Goal: Use online tool/utility: Utilize a website feature to perform a specific function

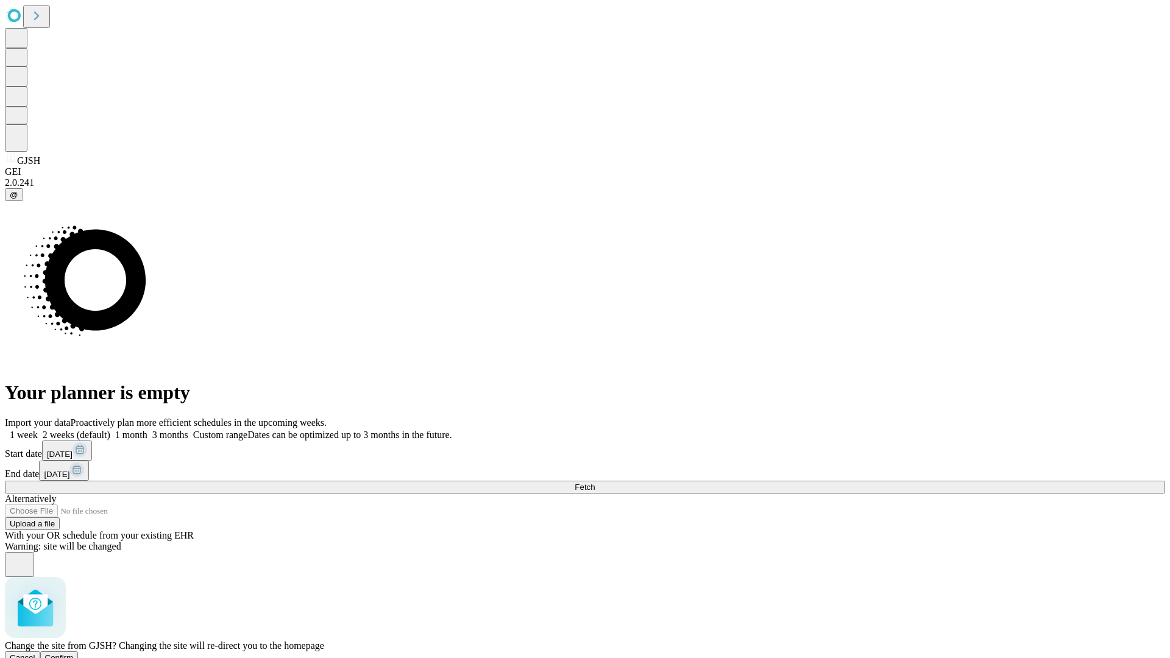
click at [74, 653] on span "Confirm" at bounding box center [59, 657] width 29 height 9
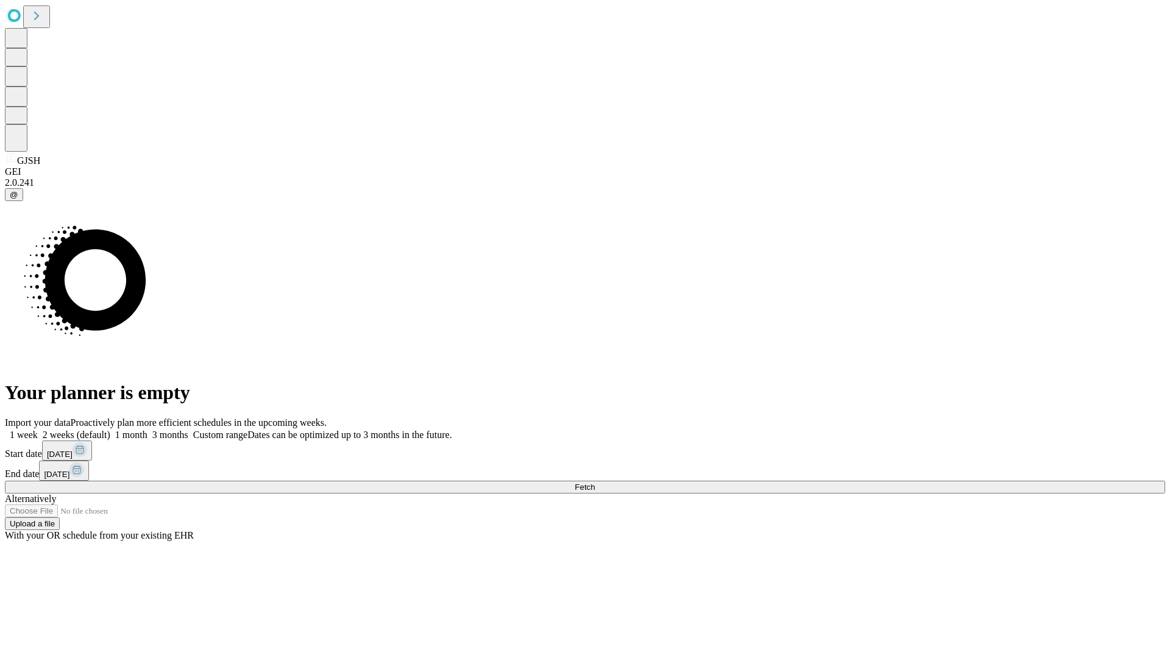
click at [38, 430] on label "1 week" at bounding box center [21, 435] width 33 height 10
click at [595, 483] on span "Fetch" at bounding box center [585, 487] width 20 height 9
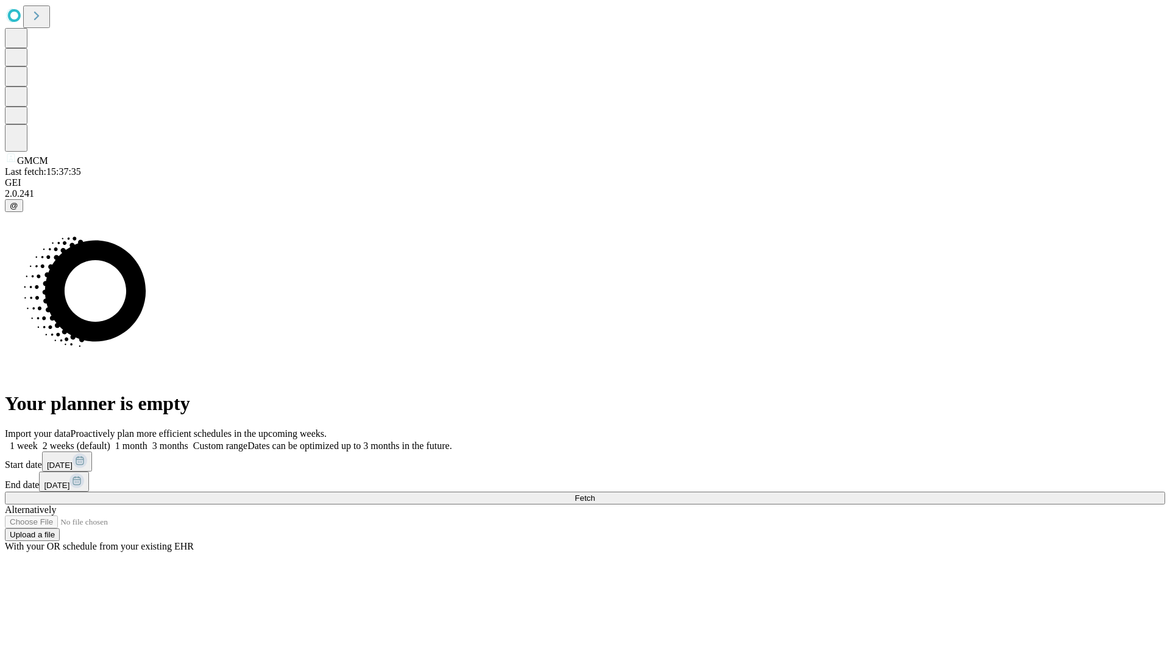
click at [38, 441] on label "1 week" at bounding box center [21, 446] width 33 height 10
click at [595, 494] on span "Fetch" at bounding box center [585, 498] width 20 height 9
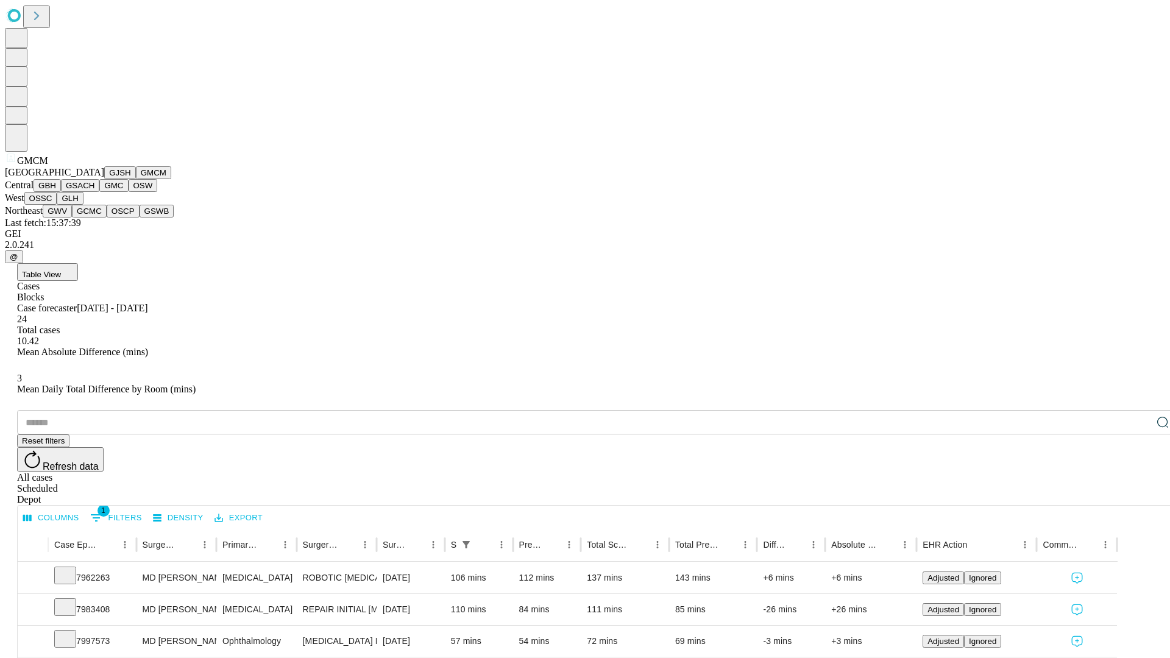
click at [61, 192] on button "GBH" at bounding box center [47, 185] width 27 height 13
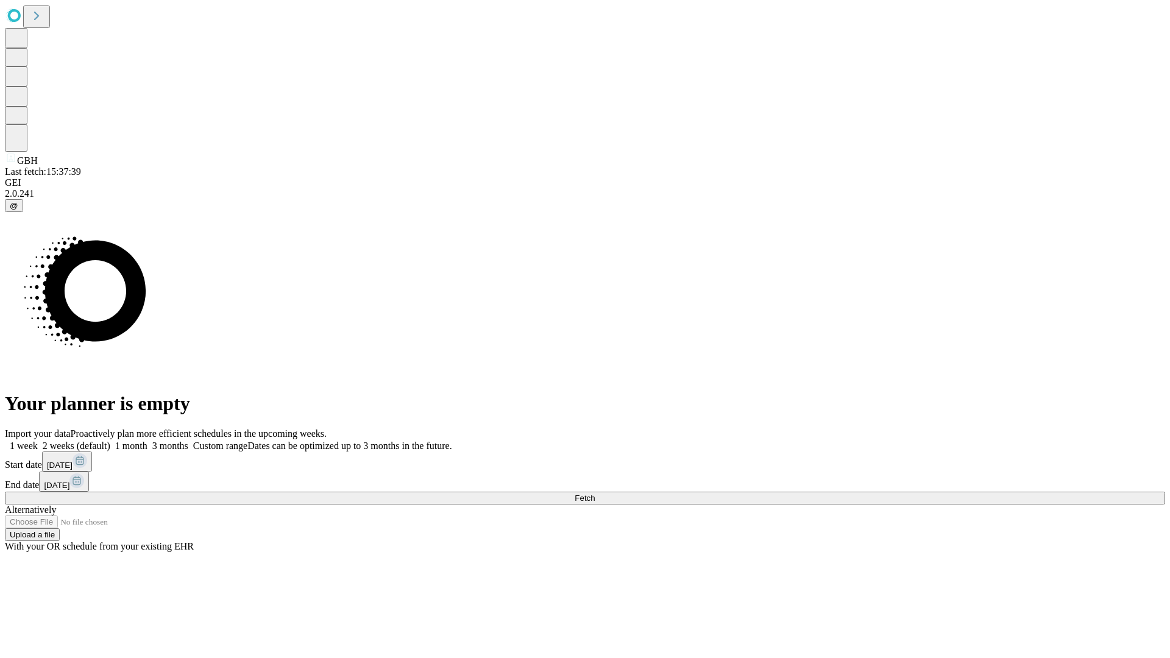
click at [38, 441] on label "1 week" at bounding box center [21, 446] width 33 height 10
click at [595, 494] on span "Fetch" at bounding box center [585, 498] width 20 height 9
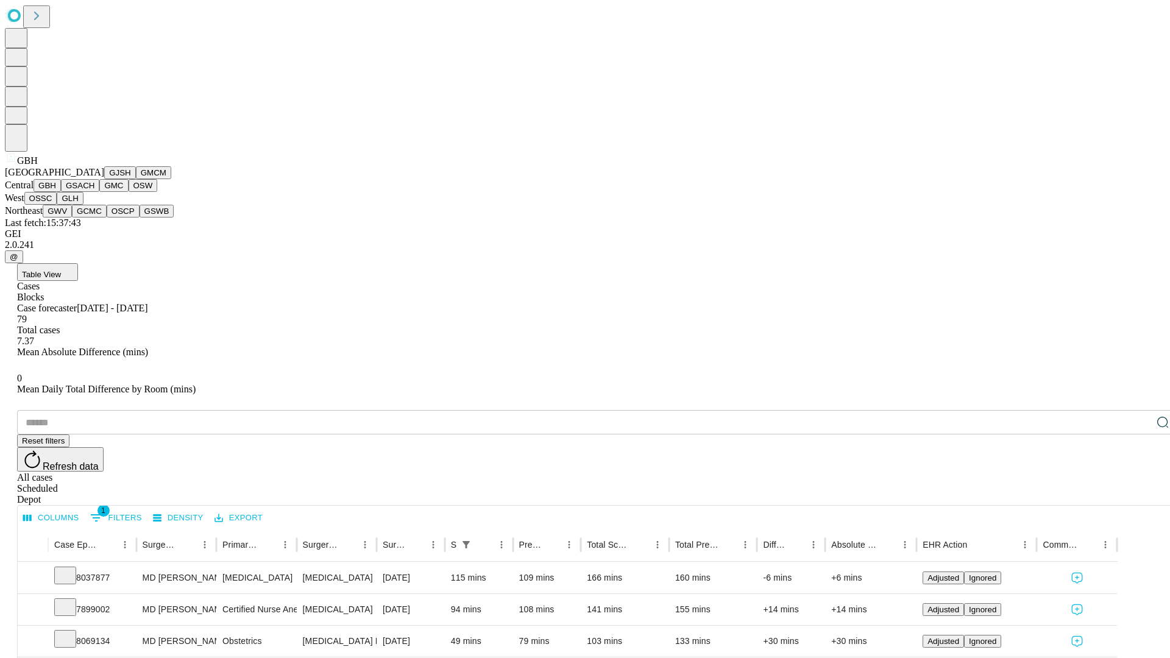
click at [94, 192] on button "GSACH" at bounding box center [80, 185] width 38 height 13
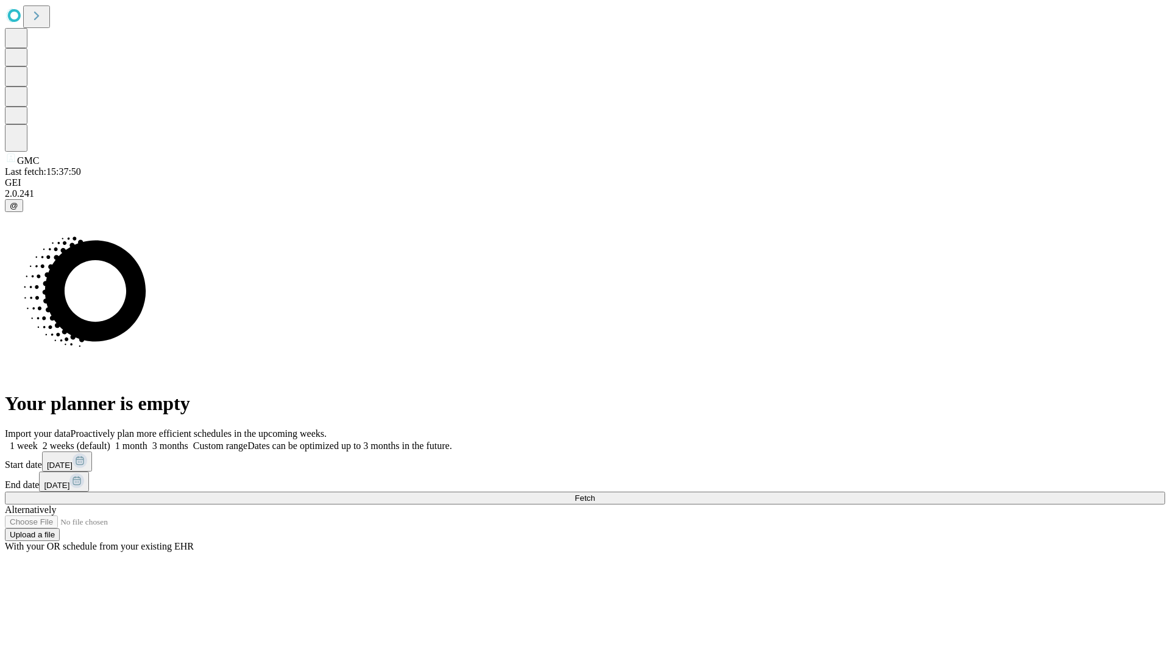
click at [38, 441] on label "1 week" at bounding box center [21, 446] width 33 height 10
click at [595, 494] on span "Fetch" at bounding box center [585, 498] width 20 height 9
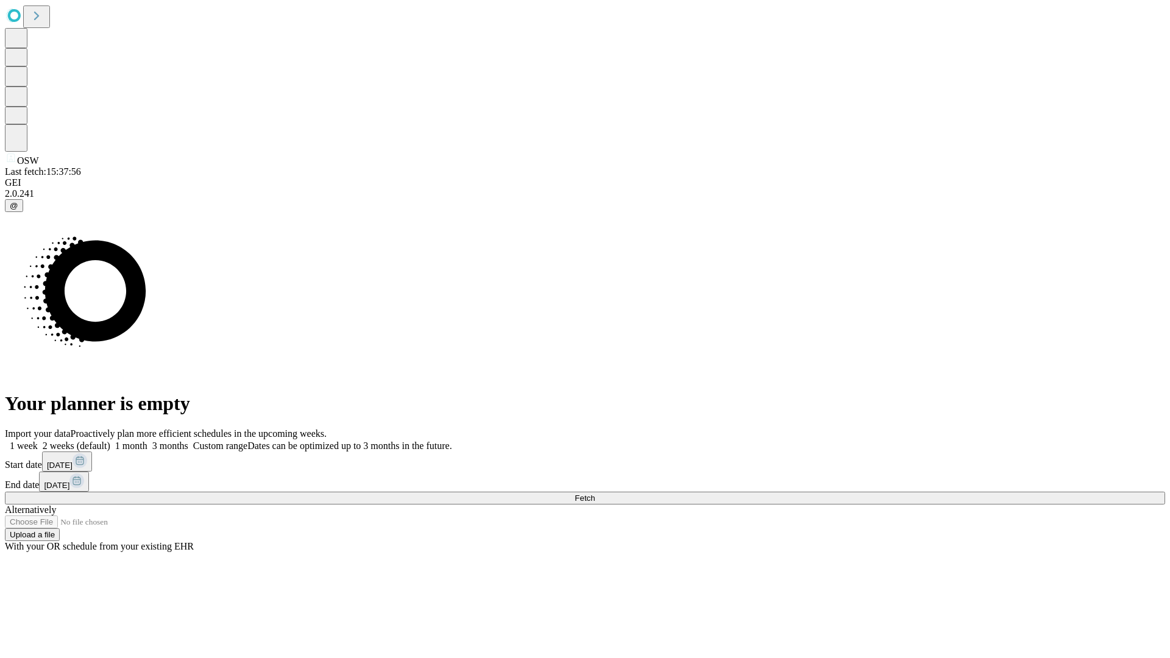
click at [38, 441] on label "1 week" at bounding box center [21, 446] width 33 height 10
click at [595, 494] on span "Fetch" at bounding box center [585, 498] width 20 height 9
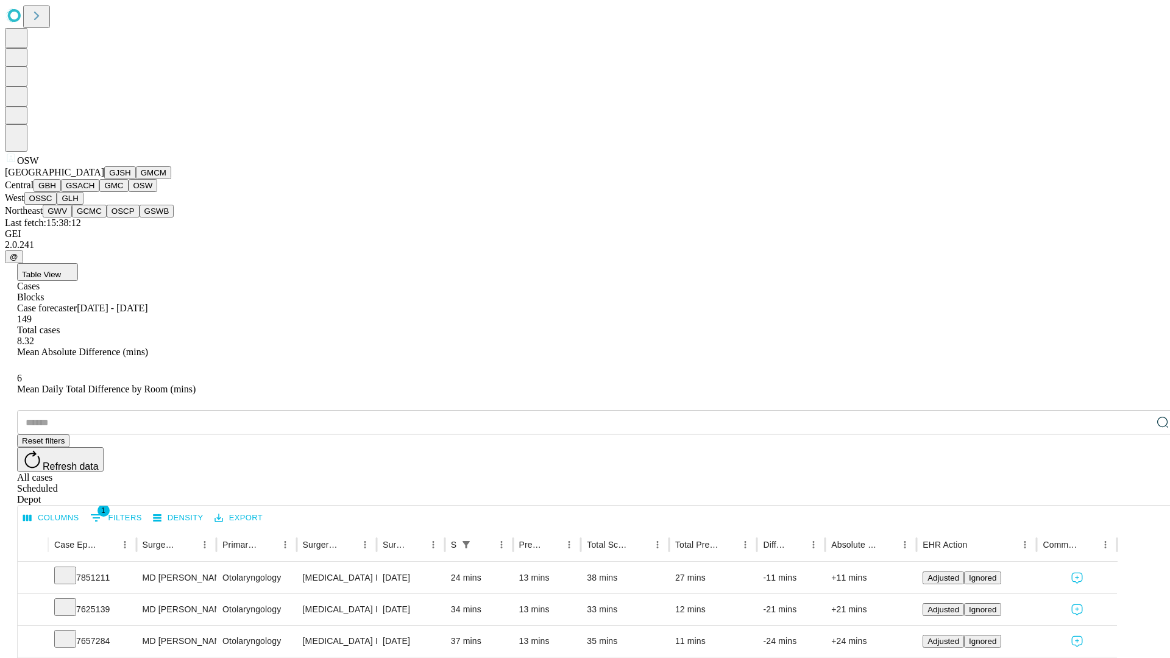
click at [57, 205] on button "OSSC" at bounding box center [40, 198] width 33 height 13
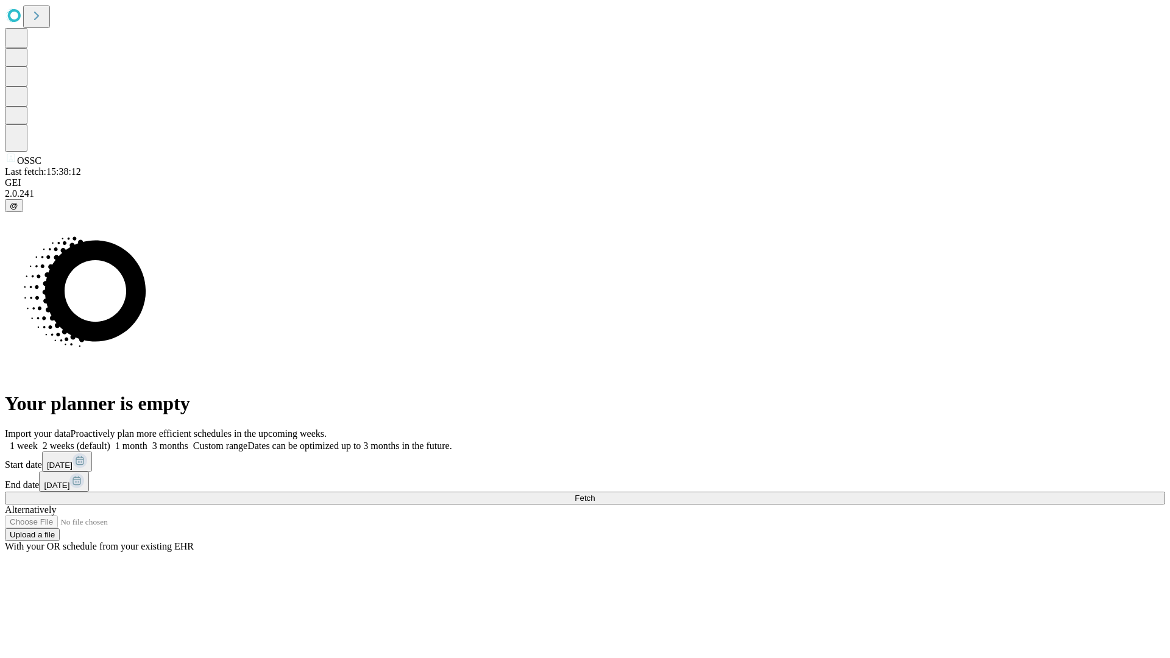
click at [38, 441] on label "1 week" at bounding box center [21, 446] width 33 height 10
click at [595, 494] on span "Fetch" at bounding box center [585, 498] width 20 height 9
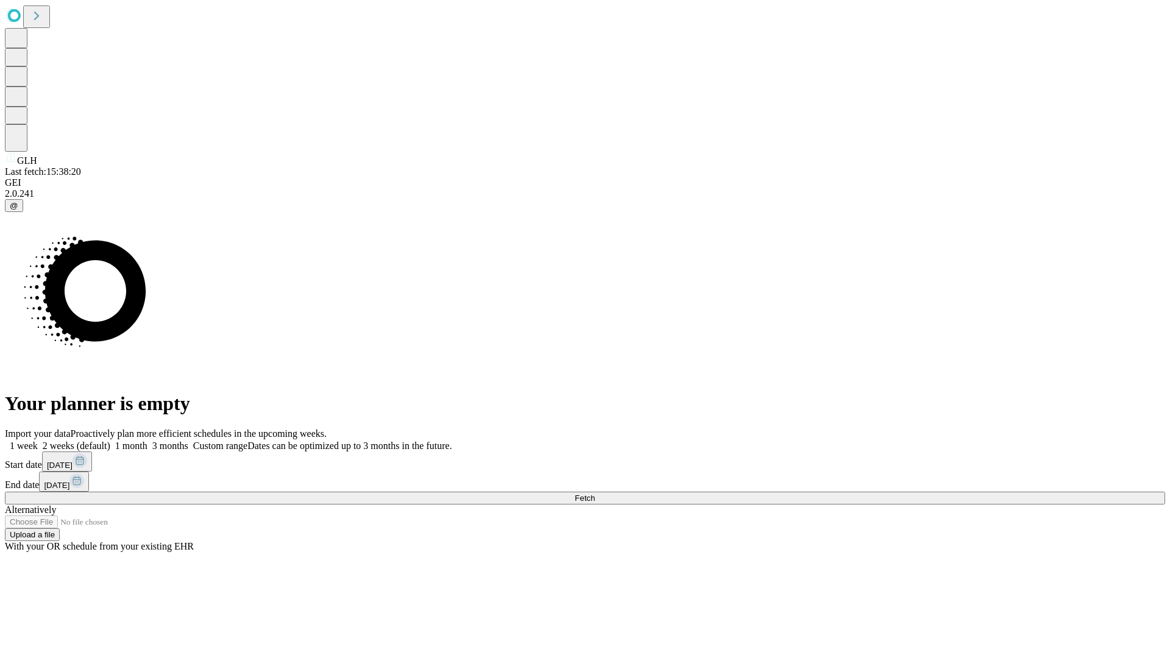
click at [38, 441] on label "1 week" at bounding box center [21, 446] width 33 height 10
click at [595, 494] on span "Fetch" at bounding box center [585, 498] width 20 height 9
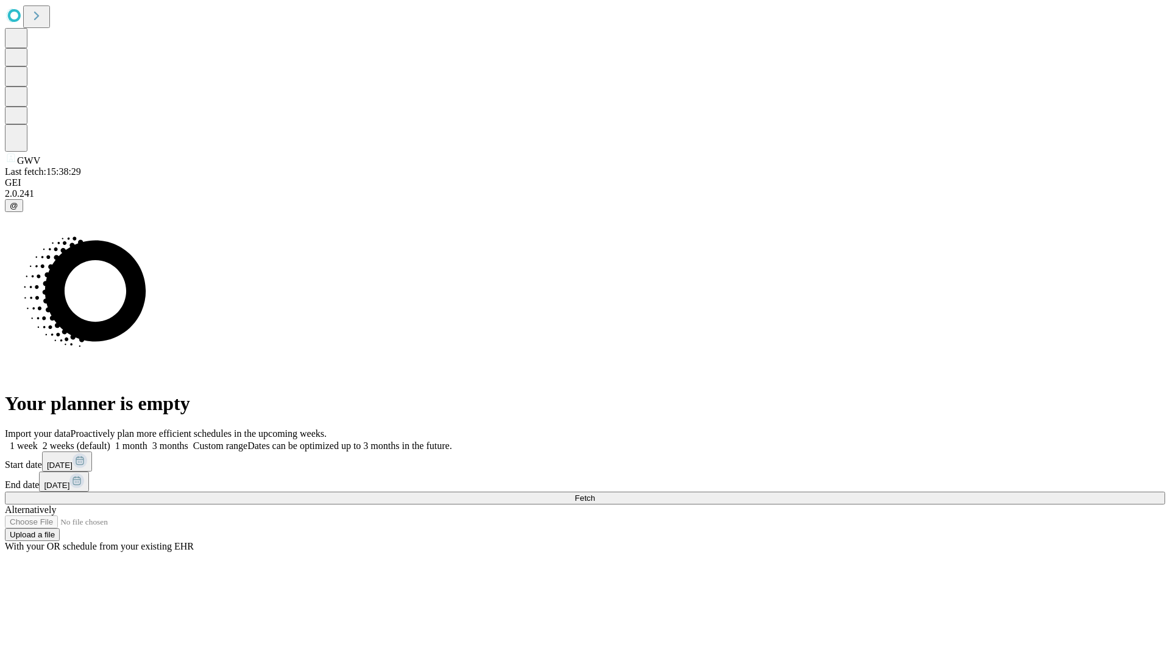
click at [38, 441] on label "1 week" at bounding box center [21, 446] width 33 height 10
click at [595, 494] on span "Fetch" at bounding box center [585, 498] width 20 height 9
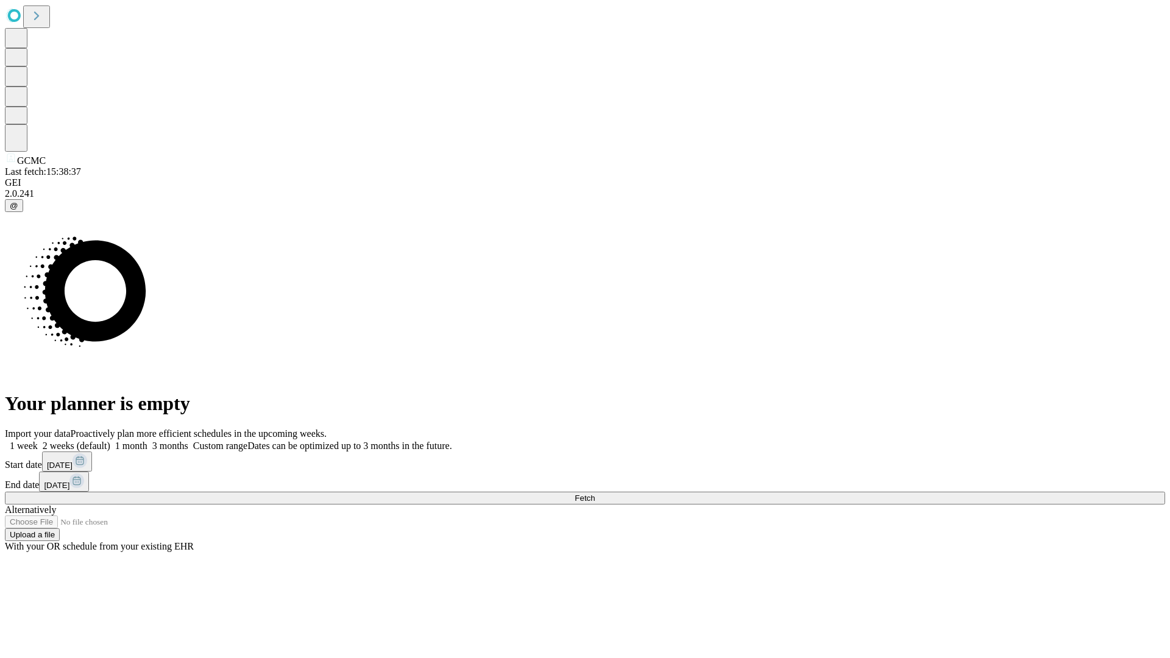
click at [38, 441] on label "1 week" at bounding box center [21, 446] width 33 height 10
click at [595, 494] on span "Fetch" at bounding box center [585, 498] width 20 height 9
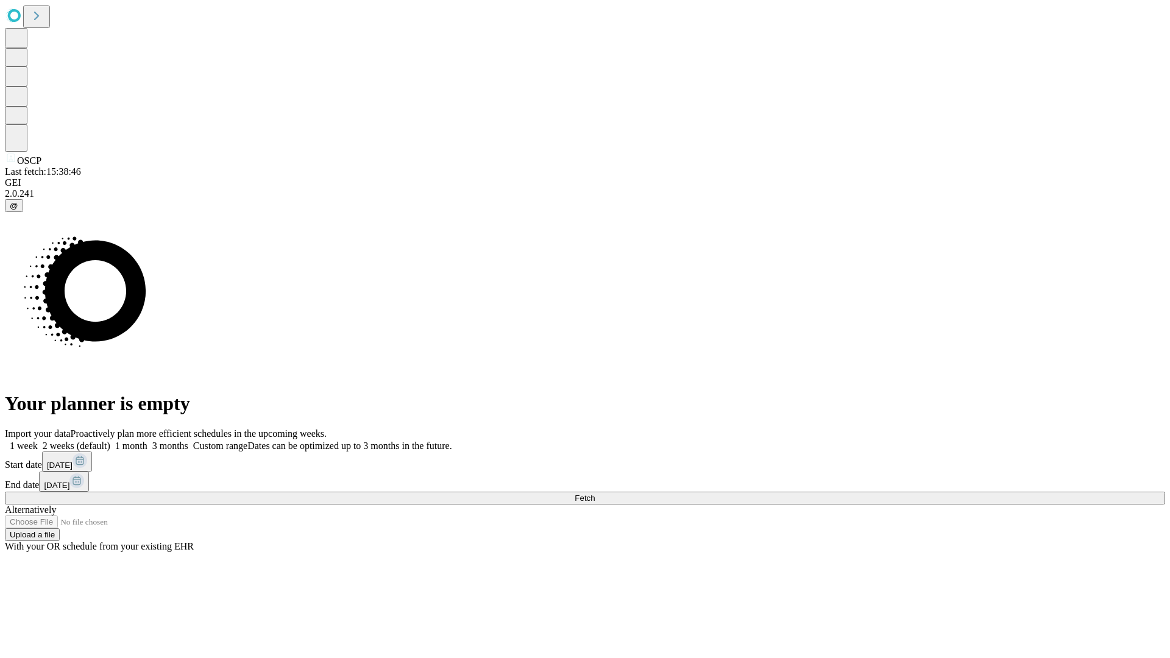
click at [595, 494] on span "Fetch" at bounding box center [585, 498] width 20 height 9
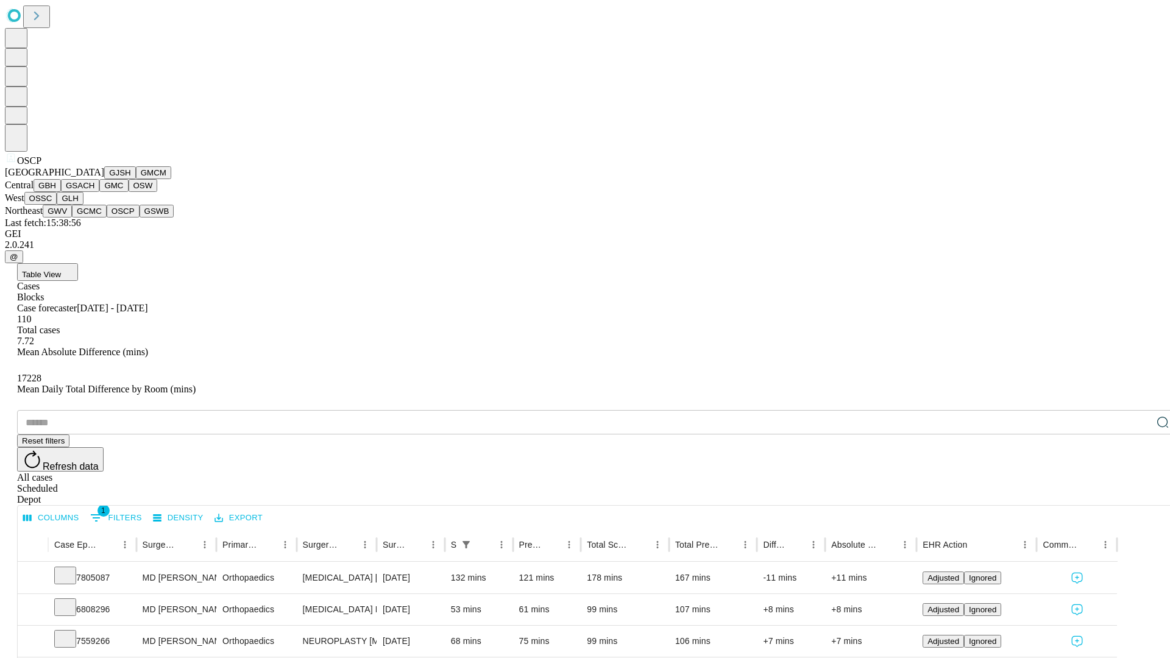
click at [140, 218] on button "GSWB" at bounding box center [157, 211] width 35 height 13
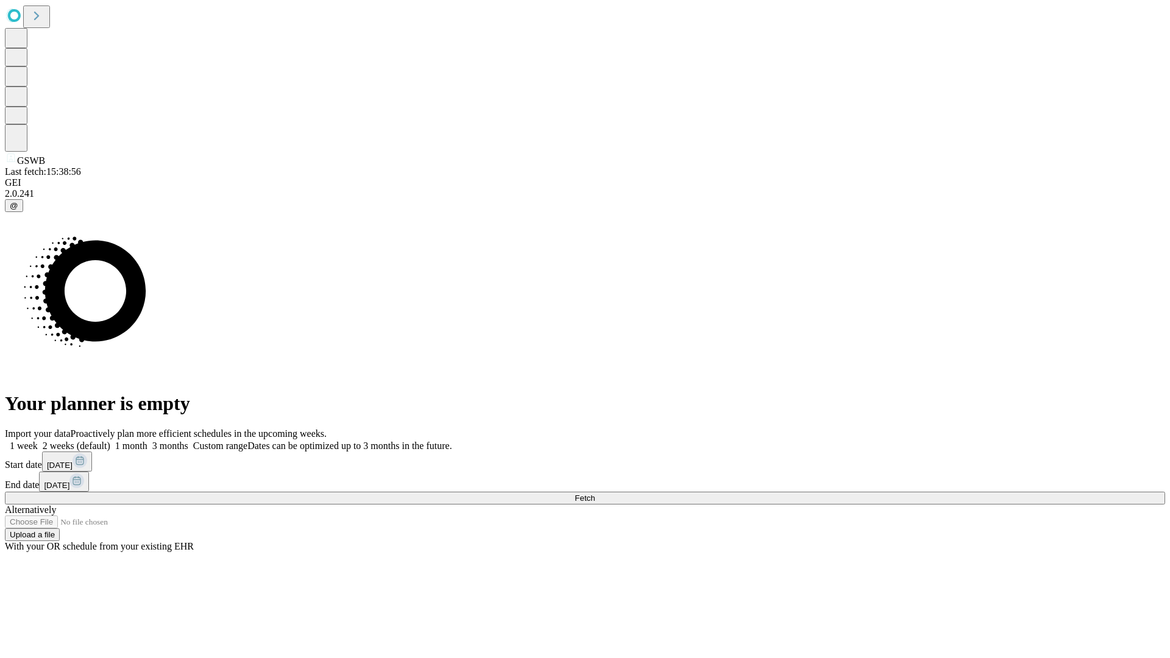
click at [38, 441] on label "1 week" at bounding box center [21, 446] width 33 height 10
click at [595, 494] on span "Fetch" at bounding box center [585, 498] width 20 height 9
